Goal: Task Accomplishment & Management: Use online tool/utility

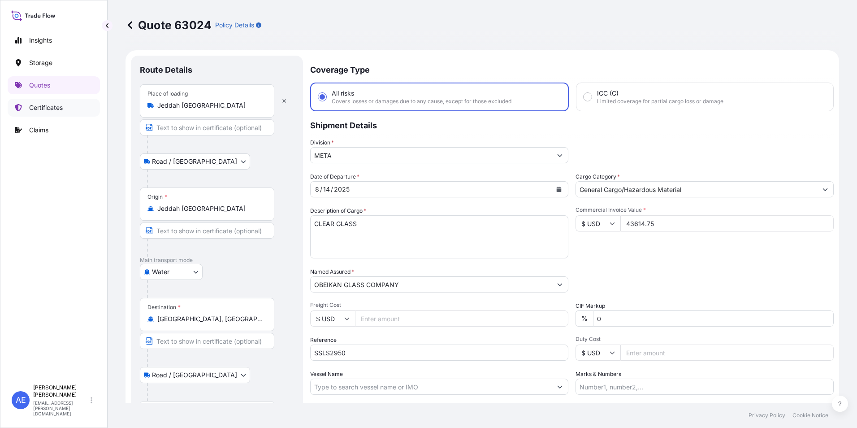
select select "Road / [GEOGRAPHIC_DATA]"
select select "Water"
select select "Road / [GEOGRAPHIC_DATA]"
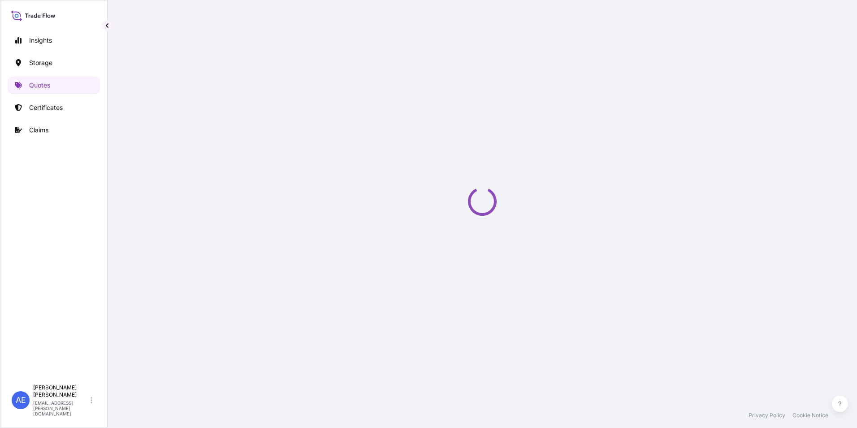
select select "Road / [GEOGRAPHIC_DATA]"
select select "Water"
select select "Road / [GEOGRAPHIC_DATA]"
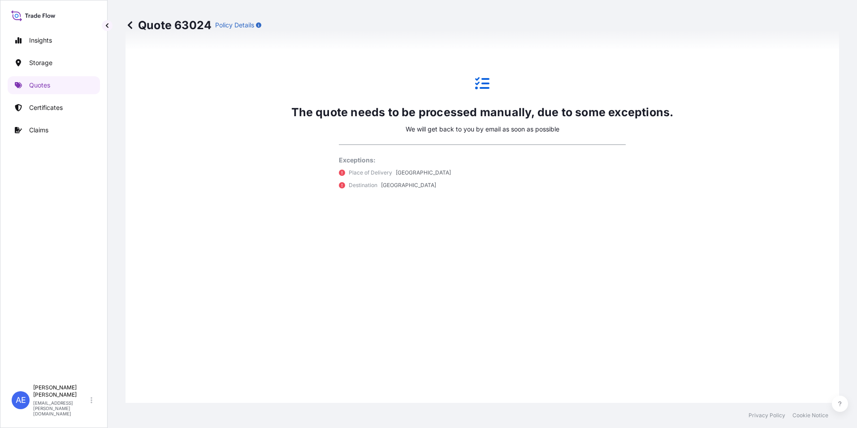
scroll to position [649, 0]
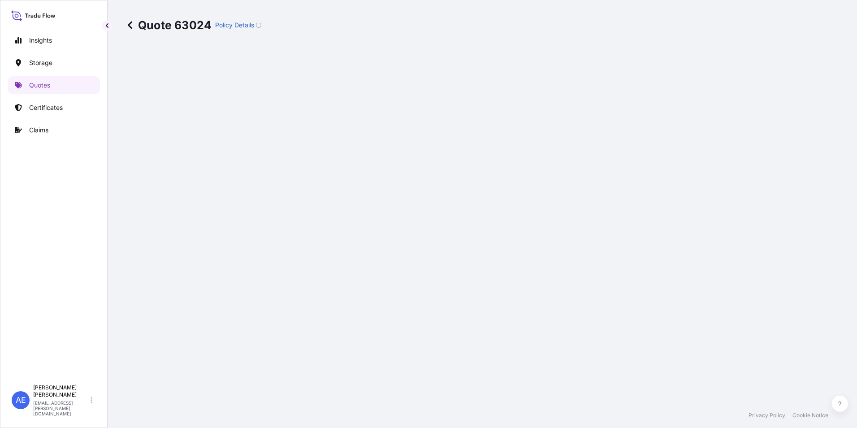
select select "Road / [GEOGRAPHIC_DATA]"
select select "Water"
select select "Road / [GEOGRAPHIC_DATA]"
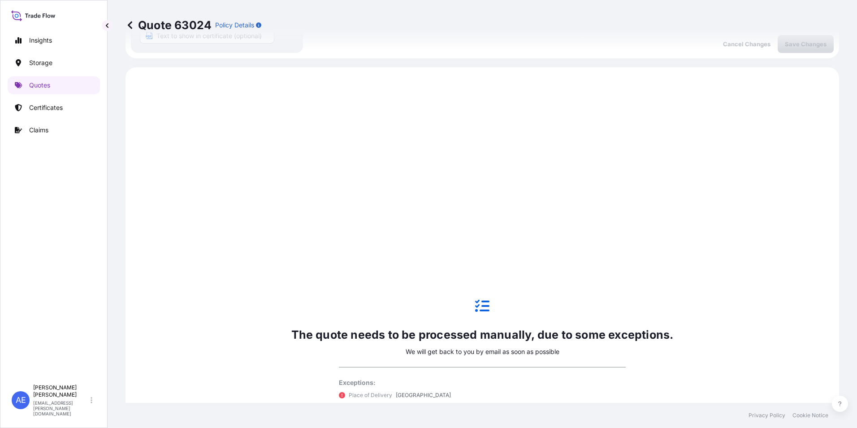
scroll to position [431, 0]
